Goal: Task Accomplishment & Management: Use online tool/utility

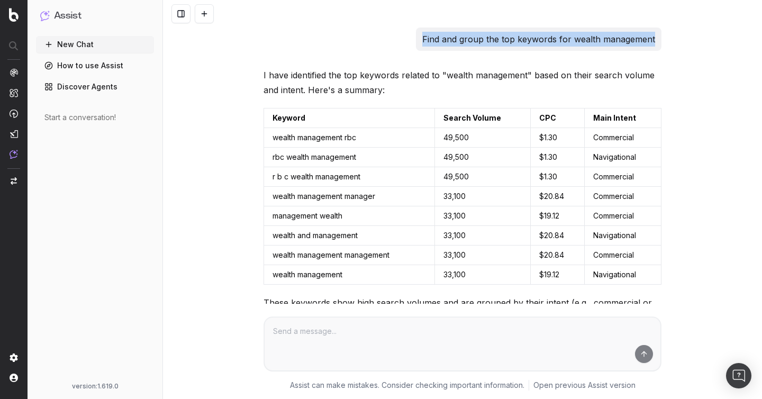
drag, startPoint x: 398, startPoint y: 43, endPoint x: 667, endPoint y: 38, distance: 269.0
click at [667, 38] on div "Find and group the top keywords for wealth management I have identified the top…" at bounding box center [462, 199] width 599 height 399
copy p "Find and group the top keywords for wealth management"
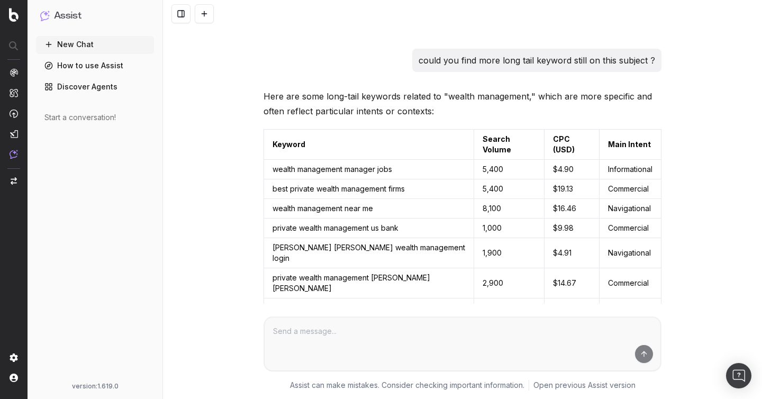
scroll to position [379, 0]
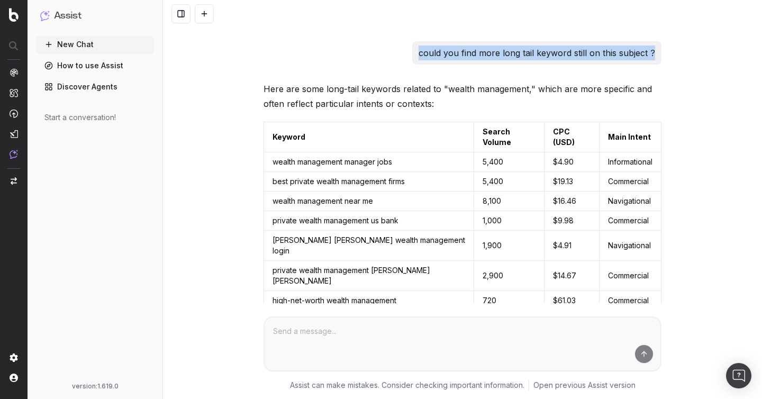
drag, startPoint x: 406, startPoint y: 50, endPoint x: 726, endPoint y: 55, distance: 319.7
click at [726, 55] on div "Find and group the top keywords for wealth management I have identified the top…" at bounding box center [462, 199] width 599 height 399
copy p "could you find more long tail keyword still on this subject ?"
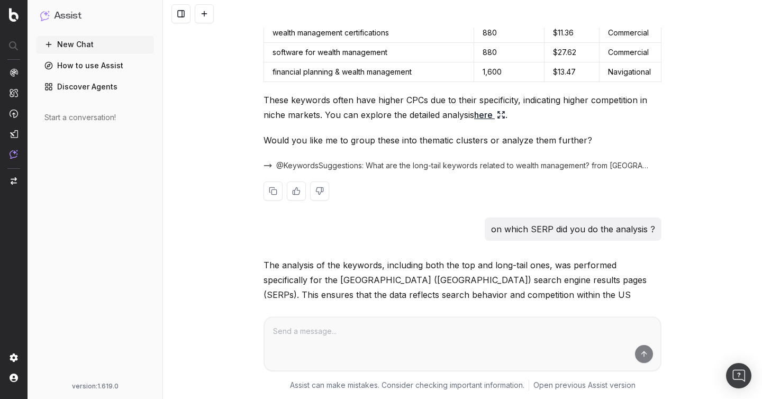
scroll to position [674, 0]
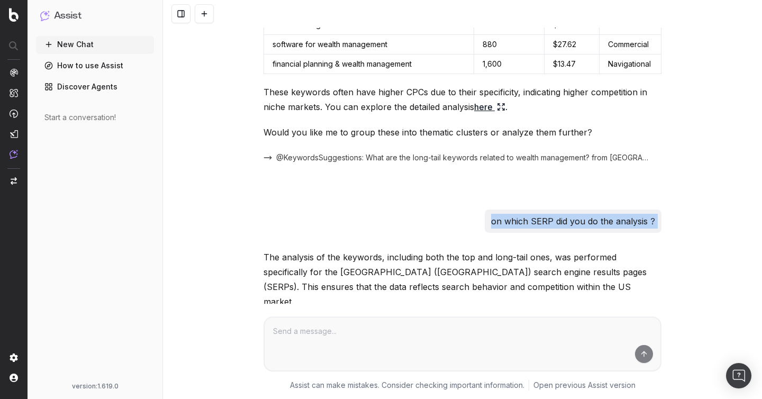
drag, startPoint x: 470, startPoint y: 192, endPoint x: 711, endPoint y: 202, distance: 241.1
click at [711, 202] on div "Find and group the top keywords for wealth management I have identified the top…" at bounding box center [462, 199] width 599 height 399
copy p "on which SERP did you do the analysis ?"
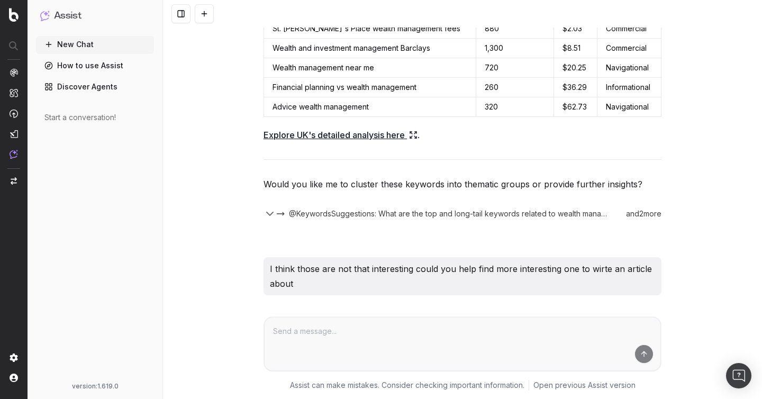
scroll to position [2220, 0]
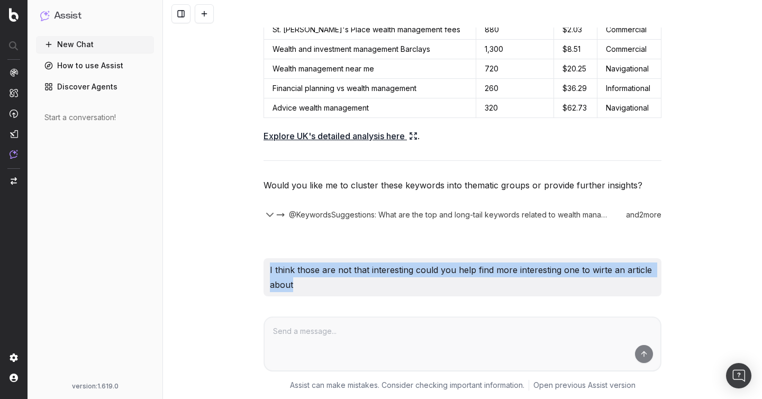
drag, startPoint x: 258, startPoint y: 159, endPoint x: 395, endPoint y: 183, distance: 139.2
click at [395, 183] on div "Find and group the top keywords for wealth management I have identified the top…" at bounding box center [462, 199] width 599 height 399
copy p "I think those are not that interesting could you help find more interesting one…"
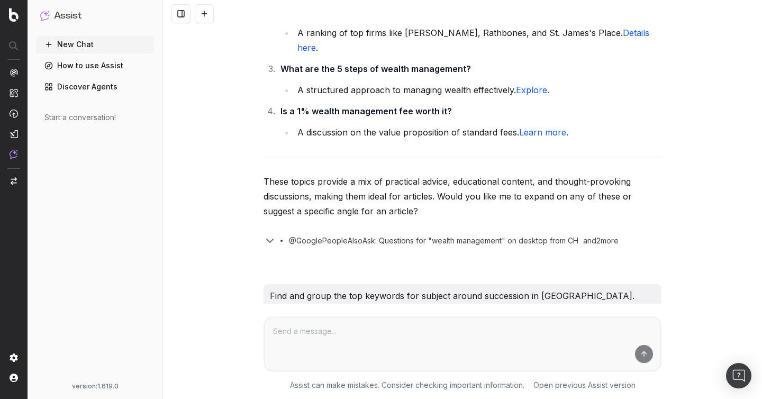
scroll to position [3237, 0]
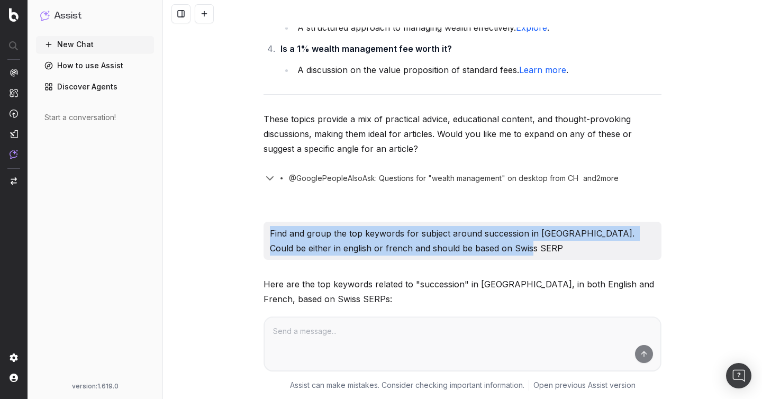
drag, startPoint x: 260, startPoint y: 114, endPoint x: 533, endPoint y: 124, distance: 273.3
copy p "Find and group the top keywords for subject around succession in [GEOGRAPHIC_DA…"
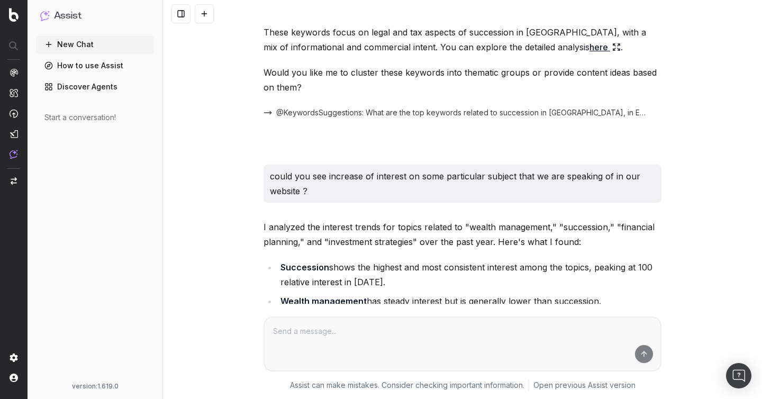
scroll to position [3726, 0]
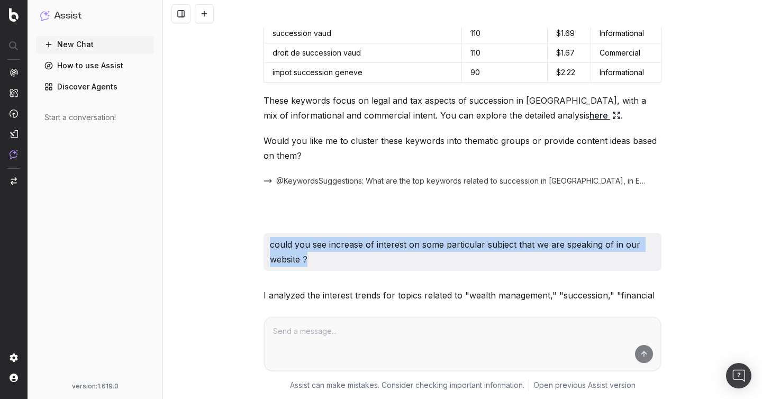
drag, startPoint x: 259, startPoint y: 121, endPoint x: 348, endPoint y: 139, distance: 90.7
click at [348, 139] on div "Find and group the top keywords for wealth management I have identified the top…" at bounding box center [462, 199] width 599 height 399
copy p "could you see increase of interest on some particular subject that we are speak…"
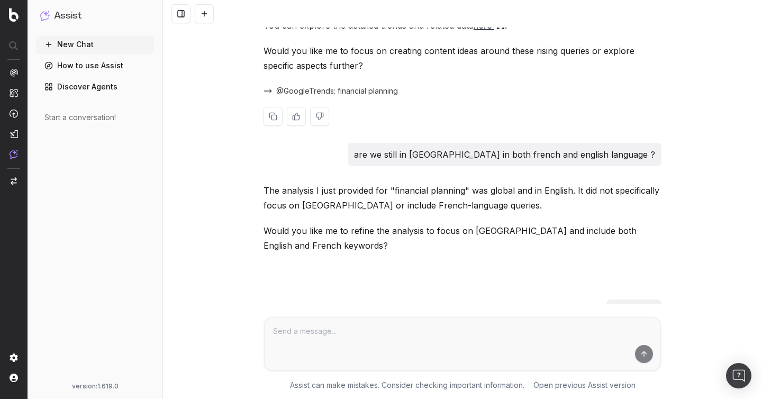
scroll to position [4757, 0]
